Goal: Transaction & Acquisition: Purchase product/service

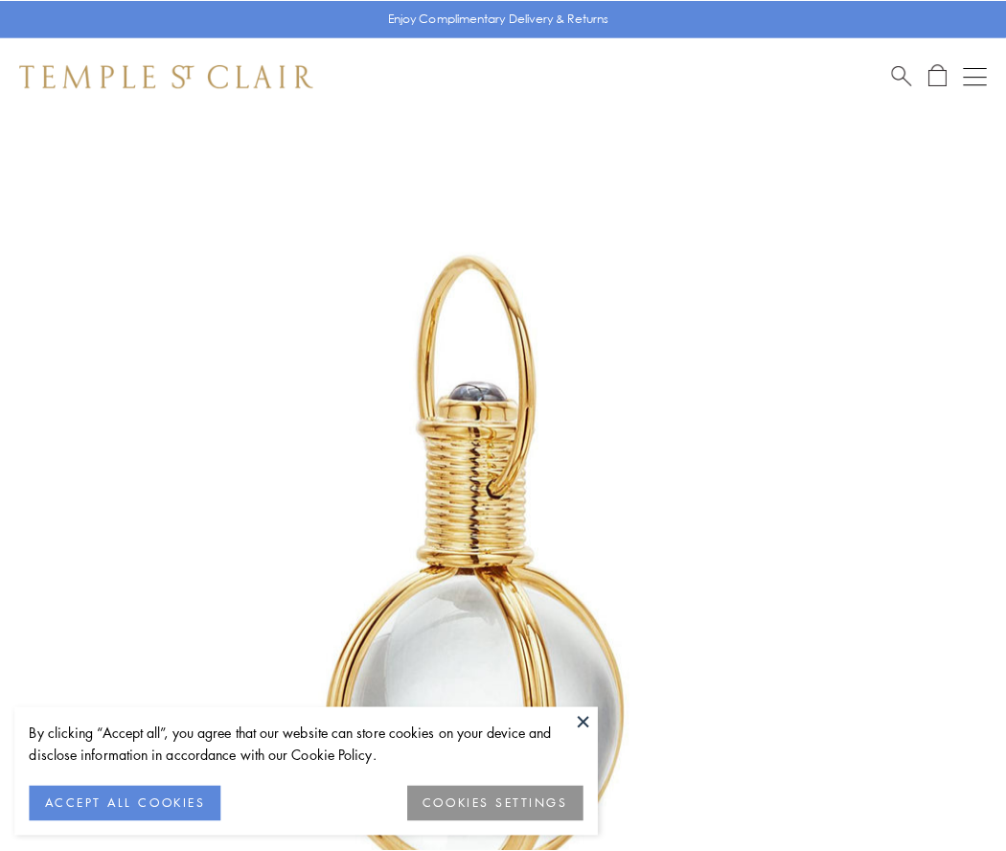
scroll to position [500, 0]
